Goal: Task Accomplishment & Management: Complete application form

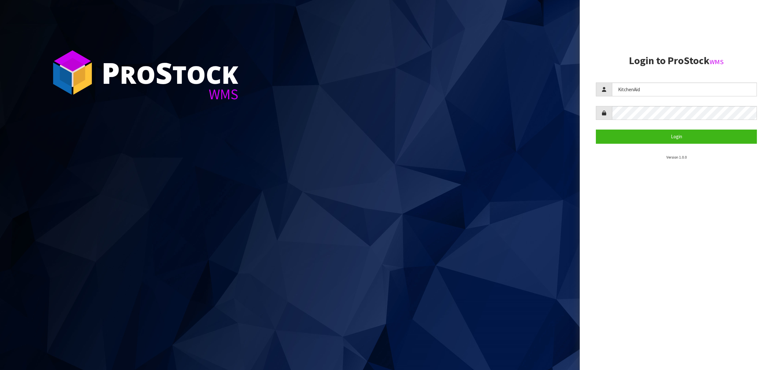
type input "KitchenAid"
click at [674, 133] on button "Login" at bounding box center [676, 136] width 161 height 14
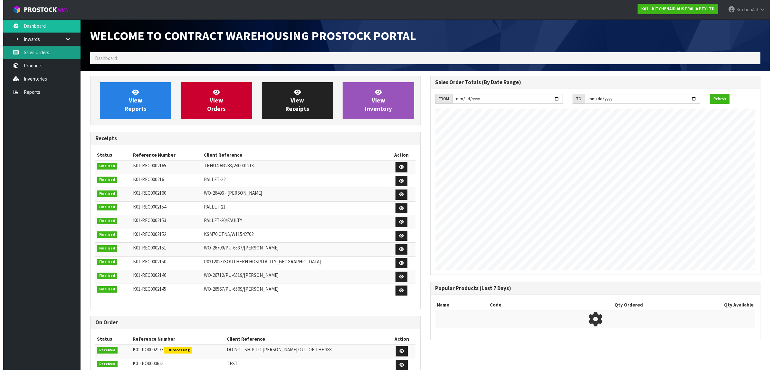
scroll to position [321634, 321652]
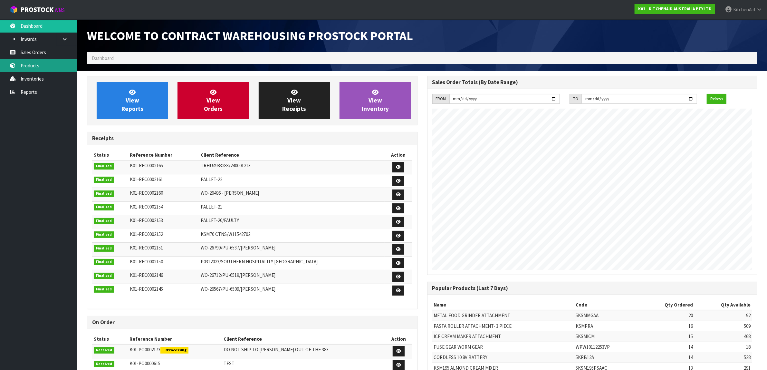
click at [39, 66] on link "Products" at bounding box center [38, 65] width 77 height 13
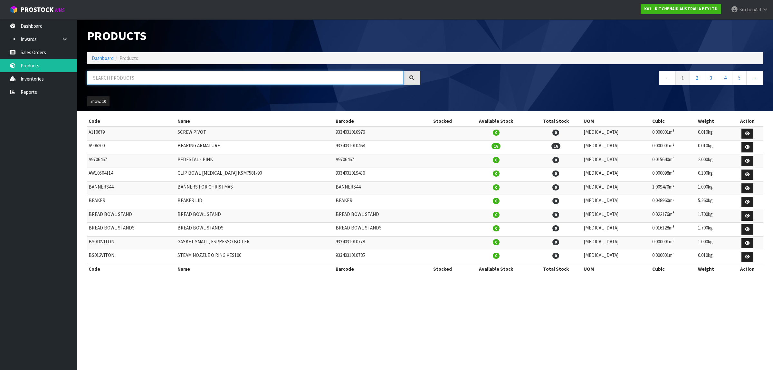
click at [159, 78] on input "text" at bounding box center [245, 78] width 317 height 14
paste input "W11385624"
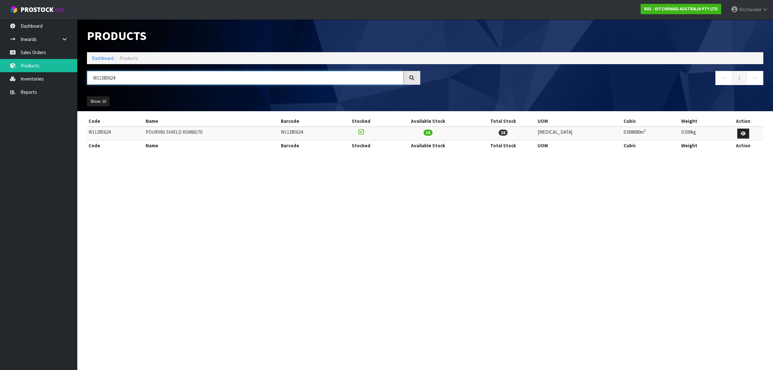
type input "W11385624"
drag, startPoint x: 35, startPoint y: 51, endPoint x: 52, endPoint y: 60, distance: 19.0
click at [35, 50] on link "Sales Orders" at bounding box center [38, 52] width 77 height 13
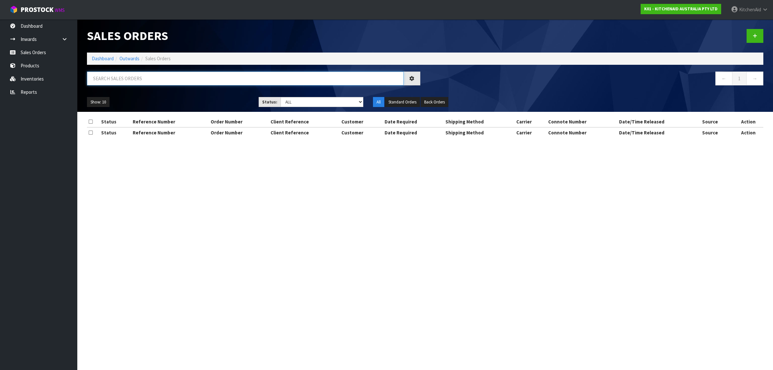
click at [156, 80] on input "text" at bounding box center [245, 78] width 317 height 14
paste input "206799873"
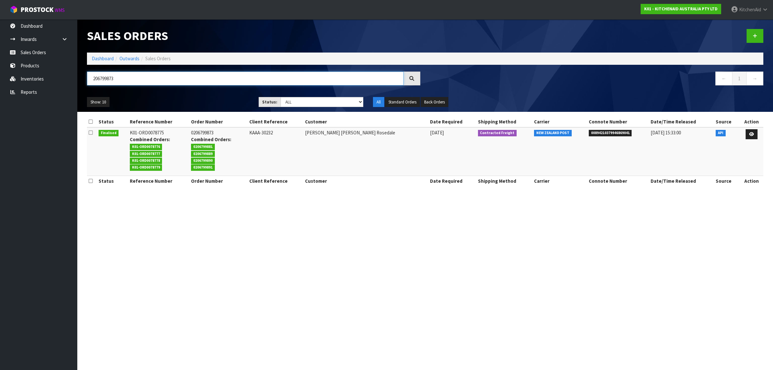
drag, startPoint x: 132, startPoint y: 78, endPoint x: 87, endPoint y: 74, distance: 44.9
click at [87, 75] on input "206799873" at bounding box center [245, 78] width 317 height 14
paste input "81"
drag, startPoint x: 123, startPoint y: 78, endPoint x: 56, endPoint y: 70, distance: 67.9
click at [56, 70] on body "Toggle navigation ProStock WMS K01 - KITCHENAID AUSTRALIA PTY LTD [GEOGRAPHIC_D…" at bounding box center [386, 185] width 773 height 370
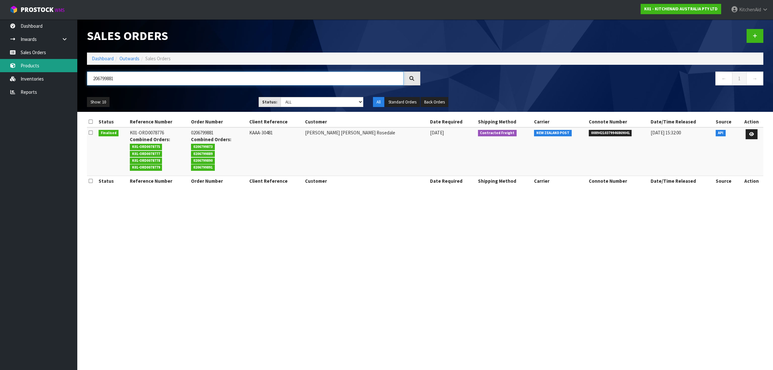
paste input "9"
drag, startPoint x: 123, startPoint y: 81, endPoint x: 71, endPoint y: 80, distance: 51.5
click at [72, 81] on body "Toggle navigation ProStock WMS K01 - KITCHENAID AUSTRALIA PTY LTD [GEOGRAPHIC_D…" at bounding box center [386, 185] width 773 height 370
paste input "90"
drag, startPoint x: 126, startPoint y: 80, endPoint x: 57, endPoint y: 81, distance: 68.6
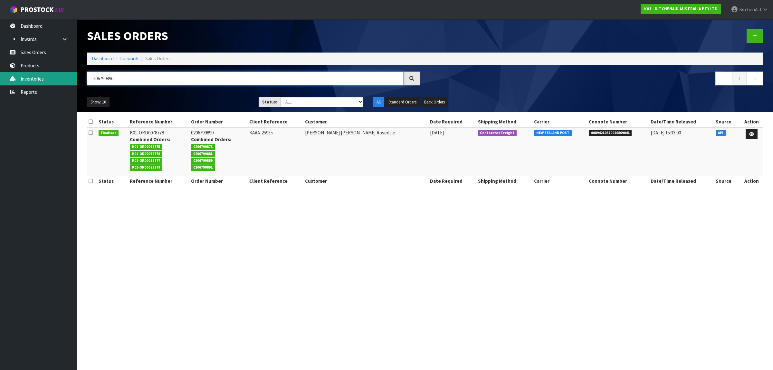
click at [57, 81] on body "Toggle navigation ProStock WMS K01 - KITCHENAID AUSTRALIA PTY LTD [GEOGRAPHIC_D…" at bounding box center [386, 185] width 773 height 370
paste input "1"
drag, startPoint x: 155, startPoint y: 77, endPoint x: 31, endPoint y: 61, distance: 124.7
click at [31, 61] on body "Toggle navigation ProStock WMS K01 - KITCHENAID AUSTRALIA PTY LTD [GEOGRAPHIC_D…" at bounding box center [386, 185] width 773 height 370
paste input "999"
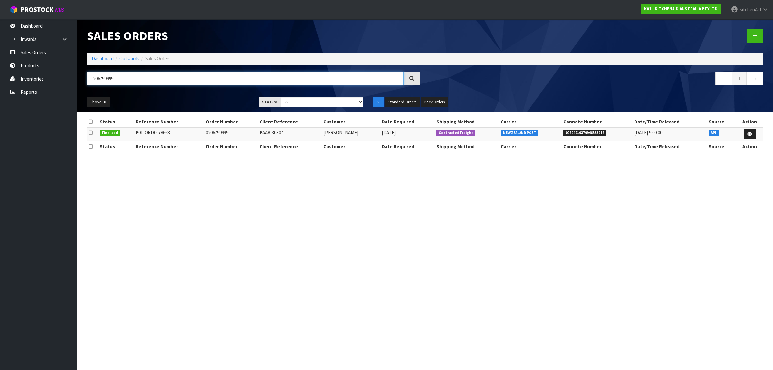
drag, startPoint x: 128, startPoint y: 82, endPoint x: 86, endPoint y: 78, distance: 41.4
click at [86, 78] on div "206799999" at bounding box center [253, 80] width 343 height 19
paste input "0206800528"
drag, startPoint x: 132, startPoint y: 80, endPoint x: 80, endPoint y: 80, distance: 51.8
click at [80, 80] on header "Sales Orders Dashboard Outwards Sales Orders 0206800528 ← 1 → Show: 10 5 10 25 …" at bounding box center [425, 65] width 696 height 92
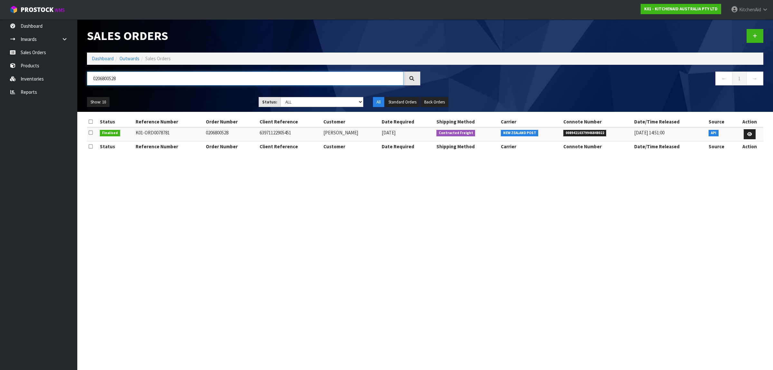
paste input "206800637"
drag, startPoint x: 175, startPoint y: 79, endPoint x: 53, endPoint y: 74, distance: 122.1
click at [53, 74] on body "Toggle navigation ProStock WMS K01 - KITCHENAID AUSTRALIA PTY LTD [GEOGRAPHIC_D…" at bounding box center [386, 185] width 773 height 370
paste input "2975"
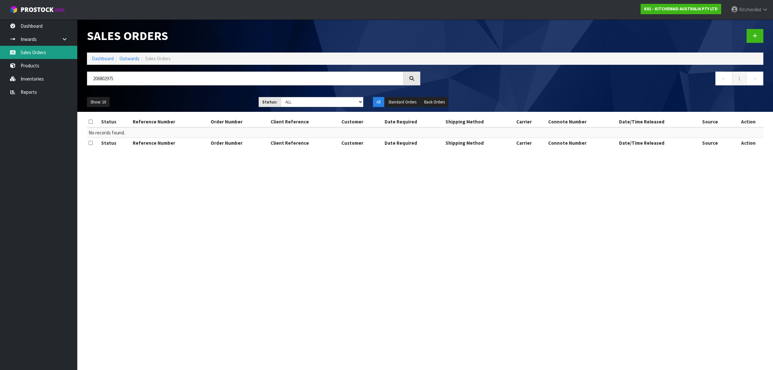
click at [31, 51] on link "Sales Orders" at bounding box center [38, 52] width 77 height 13
drag, startPoint x: 185, startPoint y: 79, endPoint x: 81, endPoint y: 92, distance: 104.8
click at [81, 92] on header "Sales Orders Dashboard Outwards Sales Orders 206802975 ← 1 → Show: 10 5 10 25 5…" at bounding box center [425, 65] width 696 height 92
paste input "0000012627"
type input "0000012627"
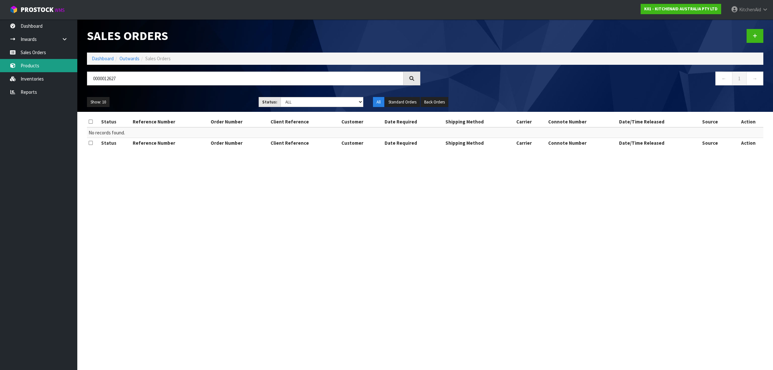
click at [33, 66] on link "Products" at bounding box center [38, 65] width 77 height 13
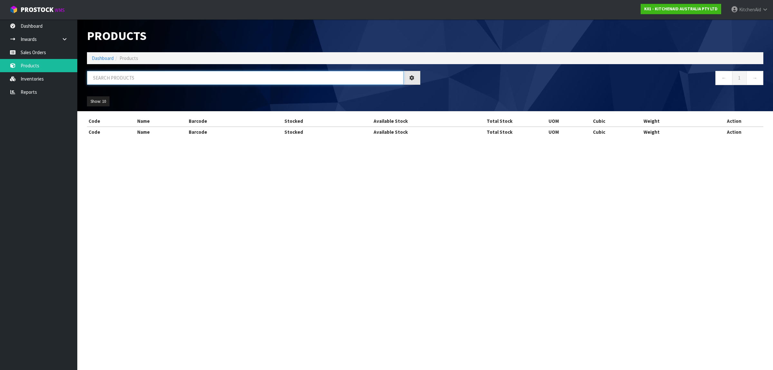
click at [140, 78] on input "text" at bounding box center [245, 78] width 317 height 14
paste input "5KSM192XDABM"
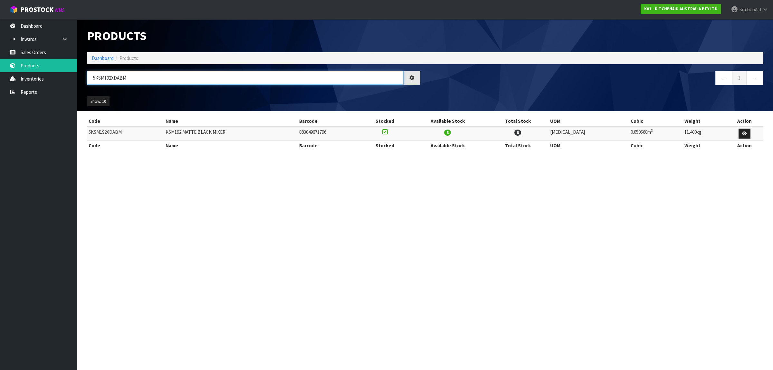
type input "5KSM192XDABM"
click at [43, 53] on link "Sales Orders" at bounding box center [38, 52] width 77 height 13
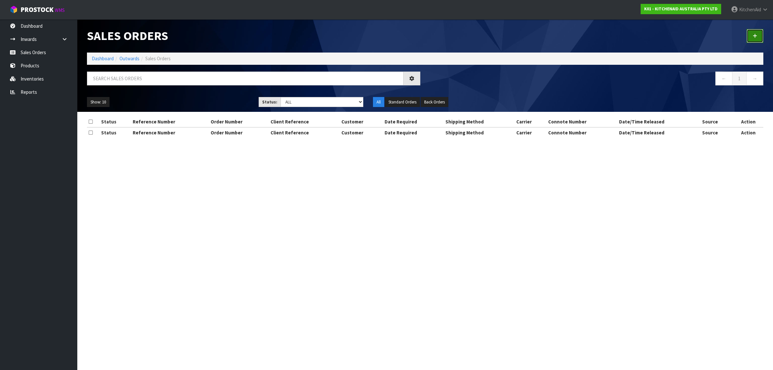
drag, startPoint x: 759, startPoint y: 36, endPoint x: 756, endPoint y: 39, distance: 4.4
click at [759, 36] on link at bounding box center [754, 36] width 17 height 14
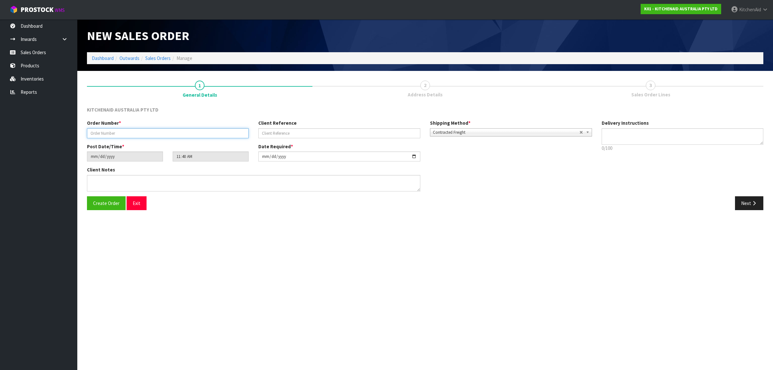
click at [147, 129] on input "text" at bounding box center [168, 133] width 162 height 10
paste input "0000012627"
type input "0000012627"
click at [307, 134] on input "text" at bounding box center [339, 133] width 162 height 10
paste input "KAAA-30360"
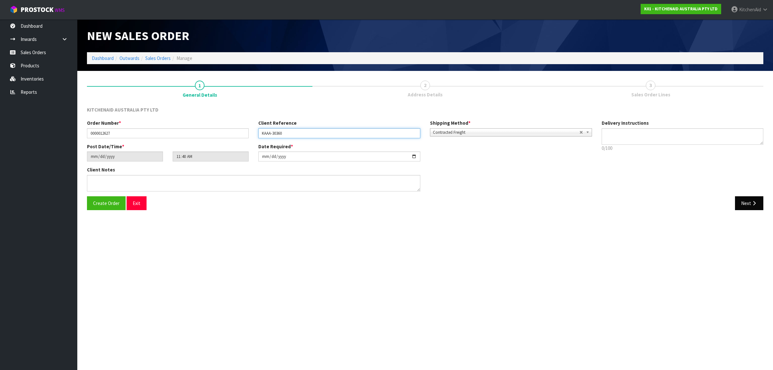
type input "KAAA-30360"
drag, startPoint x: 748, startPoint y: 205, endPoint x: 760, endPoint y: 194, distance: 16.4
click at [749, 203] on button "Next" at bounding box center [749, 203] width 28 height 14
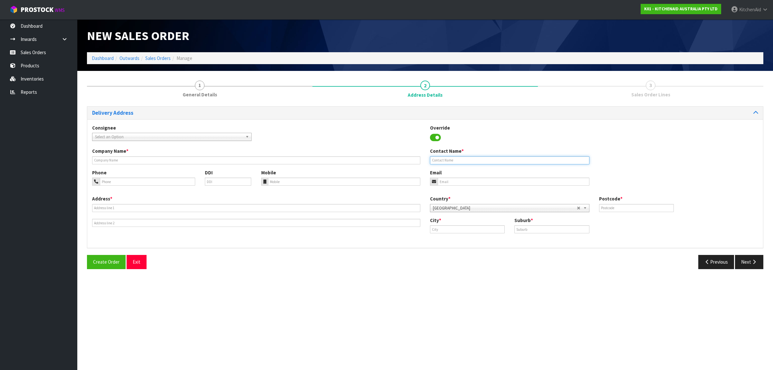
click at [468, 158] on input "text" at bounding box center [509, 160] width 159 height 8
paste input "[PERSON_NAME]"
type input "[PERSON_NAME]"
click at [456, 180] on input "email" at bounding box center [514, 181] width 152 height 8
paste input "[EMAIL_ADDRESS][DOMAIN_NAME]"
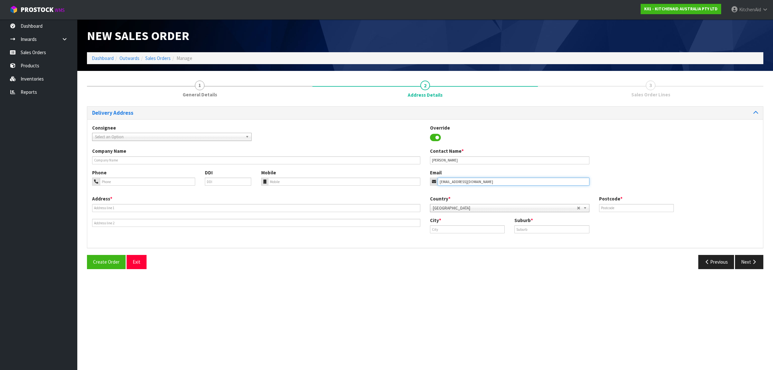
type input "[EMAIL_ADDRESS][DOMAIN_NAME]"
click at [100, 210] on input "text" at bounding box center [256, 208] width 328 height 8
paste input "[STREET_ADDRESS]"
type input "[STREET_ADDRESS]"
click at [620, 211] on input "text" at bounding box center [636, 208] width 75 height 8
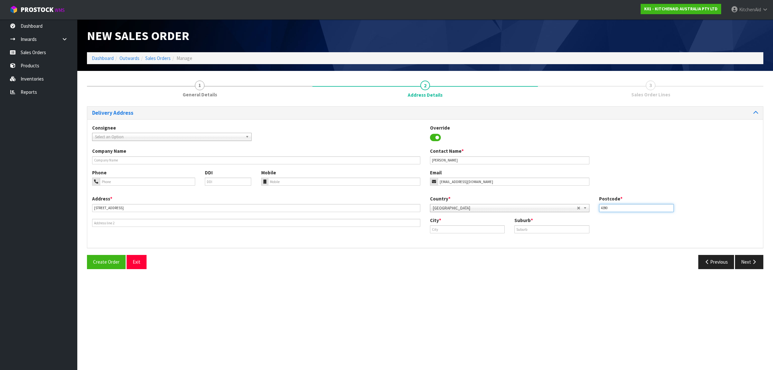
type input "4390"
click at [146, 211] on input "[STREET_ADDRESS]" at bounding box center [256, 208] width 328 height 8
type input "[STREET_ADDRESS]"
click at [446, 230] on input "text" at bounding box center [467, 229] width 75 height 8
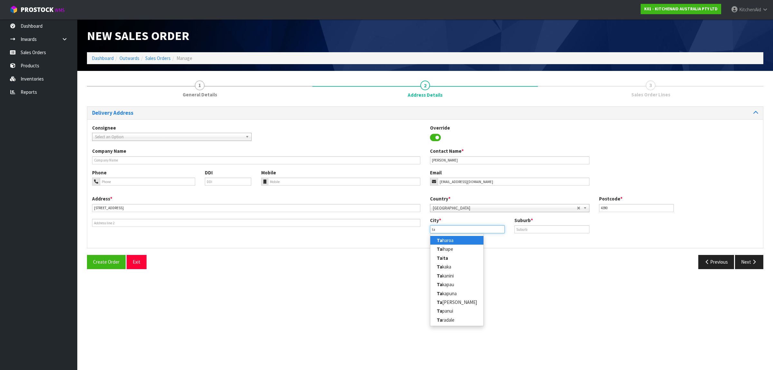
type input "t"
click at [463, 241] on link "I nglewood" at bounding box center [455, 240] width 51 height 9
type input "Inglewood"
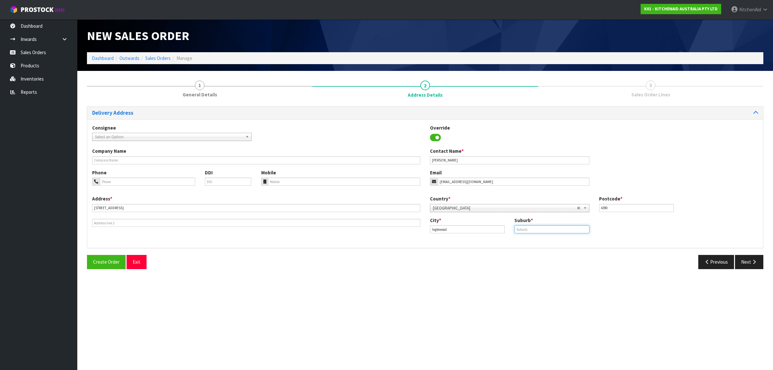
click at [543, 228] on input "text" at bounding box center [551, 229] width 75 height 8
click at [133, 210] on input "[STREET_ADDRESS]" at bounding box center [256, 208] width 328 height 8
type input "[STREET_ADDRESS]"
click at [582, 229] on input "text" at bounding box center [551, 229] width 75 height 8
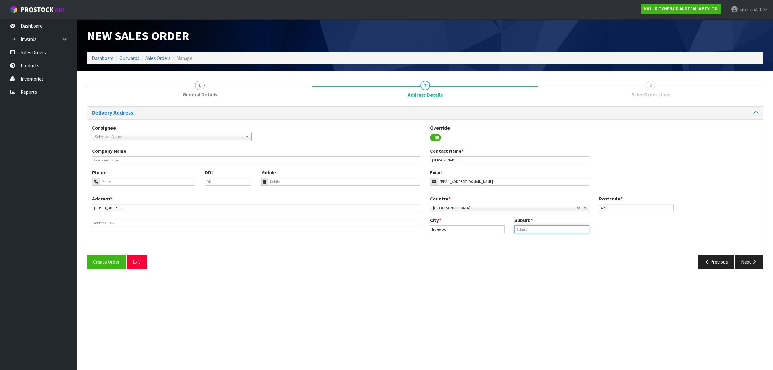
paste input "TARIKI"
type input "TARIKI"
click at [751, 261] on icon "button" at bounding box center [754, 261] width 6 height 5
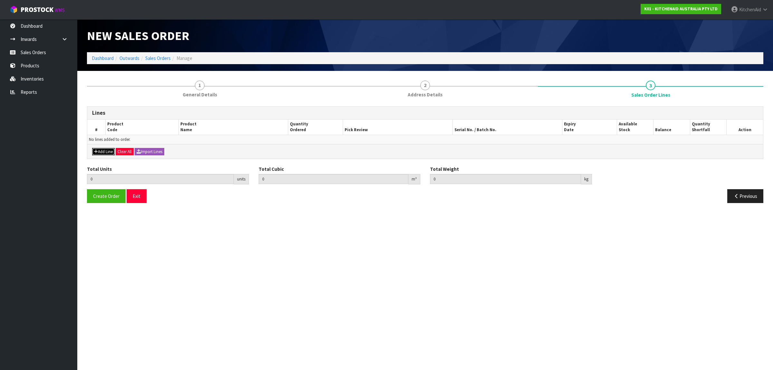
drag, startPoint x: 102, startPoint y: 149, endPoint x: 99, endPoint y: 151, distance: 3.8
click at [102, 149] on button "Add Line" at bounding box center [103, 152] width 23 height 8
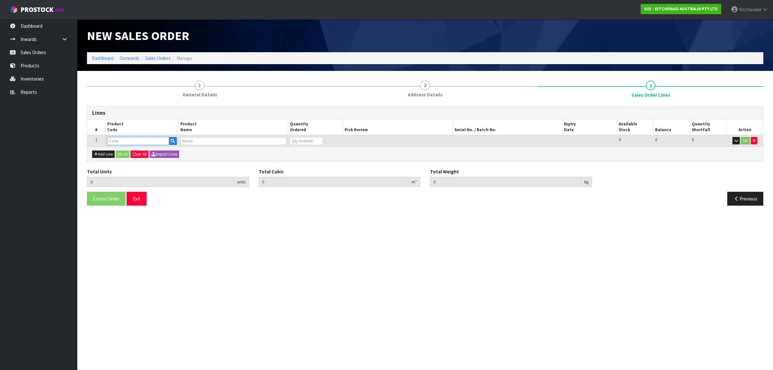
click at [123, 141] on input "text" at bounding box center [138, 141] width 62 height 8
paste input "5KSM192XDABM"
type input "5KSM192XDABM"
type input "0.000000"
type input "0.000"
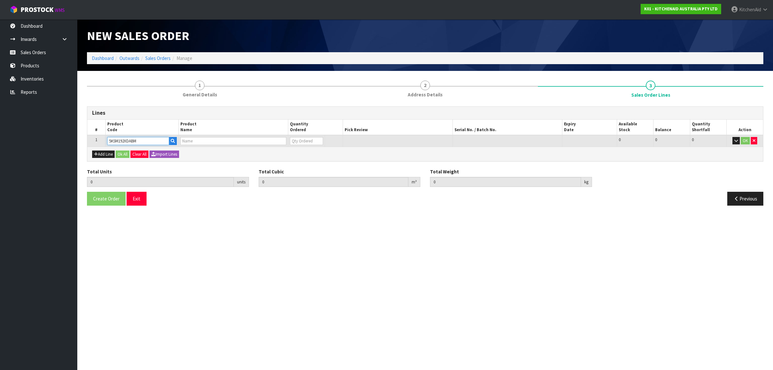
type input "KSM192 MATTE BLACK MIXER"
type input "0"
type input "5KSM192XDABM"
type input "1"
type input "0.055272"
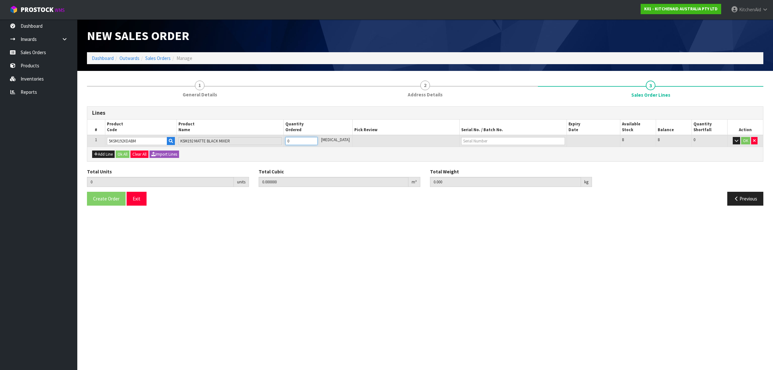
type input "11.4"
type input "1"
click at [317, 138] on input "1" at bounding box center [301, 141] width 32 height 8
click at [121, 152] on button "Ok All" at bounding box center [123, 154] width 14 height 8
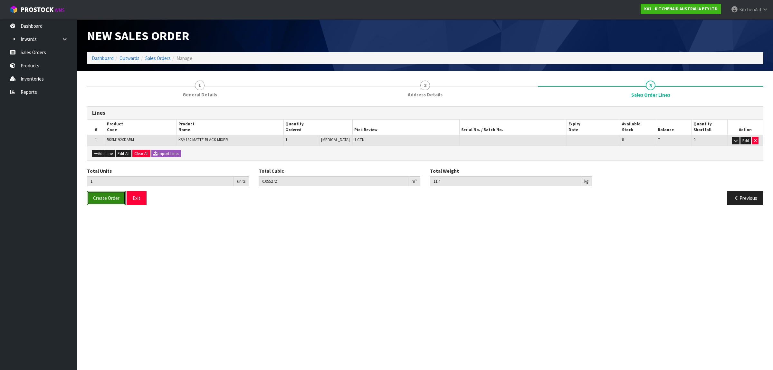
click at [103, 201] on span "Create Order" at bounding box center [106, 198] width 26 height 6
